Goal: Information Seeking & Learning: Learn about a topic

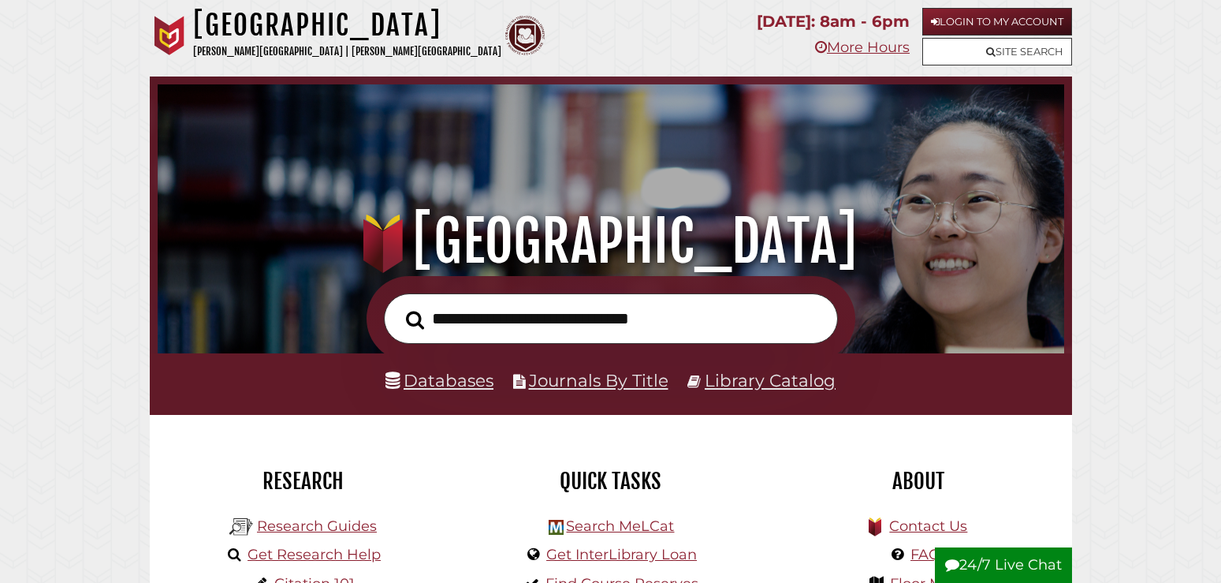
scroll to position [300, 899]
click at [438, 375] on link "Databases" at bounding box center [440, 380] width 108 height 20
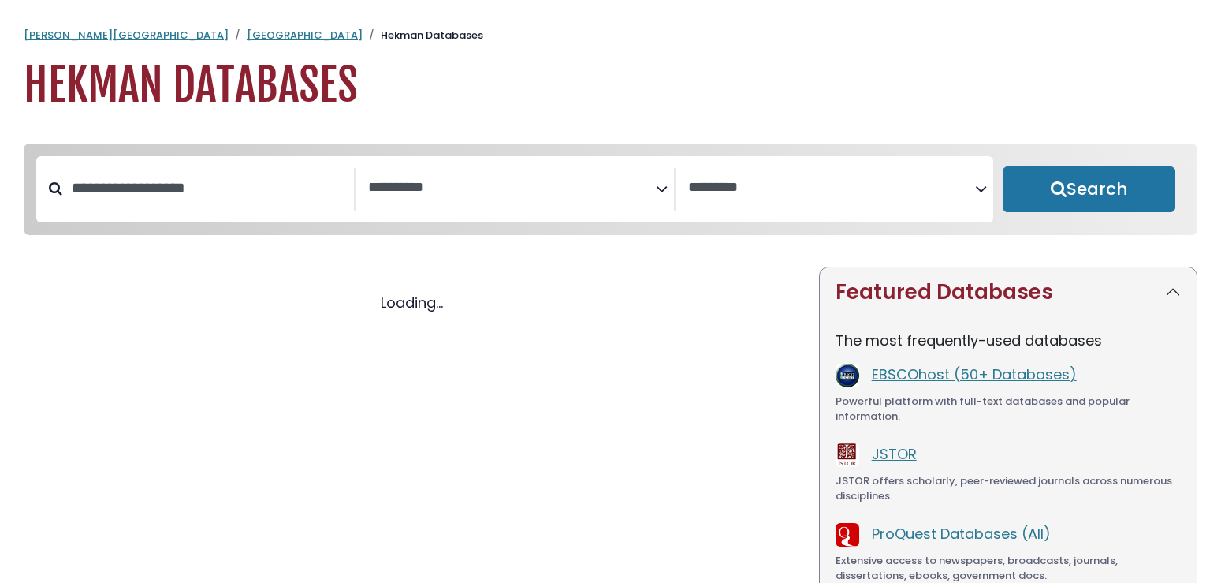
select select "Database Subject Filter"
select select "Database Vendors Filter"
select select "Database Subject Filter"
select select "Database Vendors Filter"
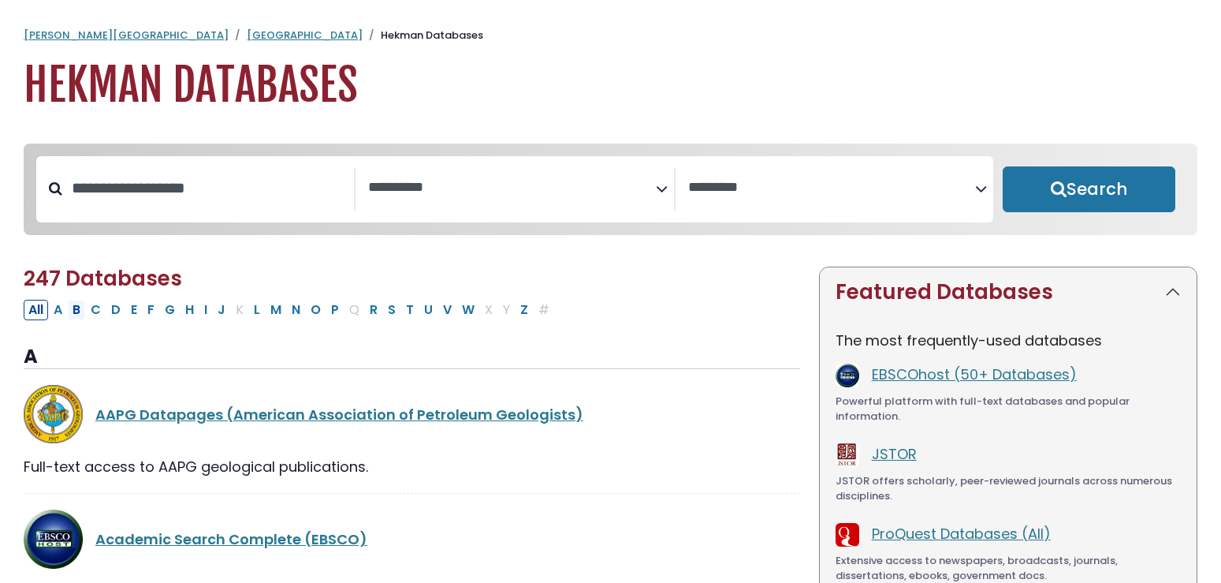
click at [80, 313] on button "B" at bounding box center [76, 310] width 17 height 20
select select "Database Subject Filter"
select select "Database Vendors Filter"
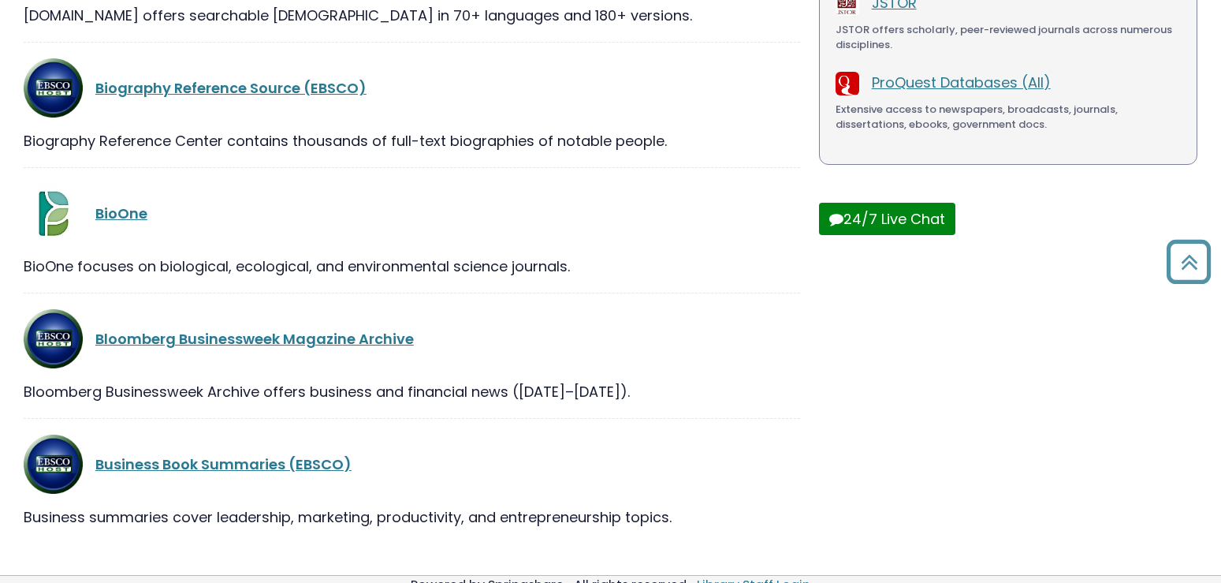
scroll to position [491, 0]
